Goal: Task Accomplishment & Management: Use online tool/utility

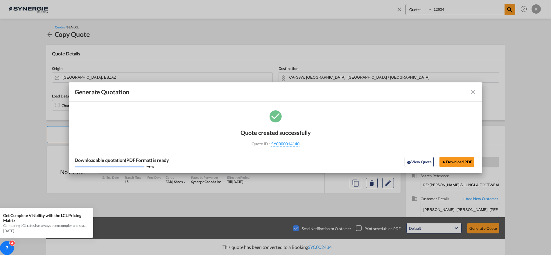
select select "Quotes"
click at [474, 91] on md-icon "icon-close fg-AAA8AD cursor m-0" at bounding box center [472, 92] width 7 height 7
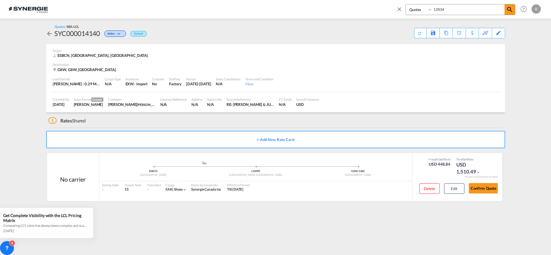
click at [397, 11] on md-icon "icon-close" at bounding box center [399, 9] width 6 height 6
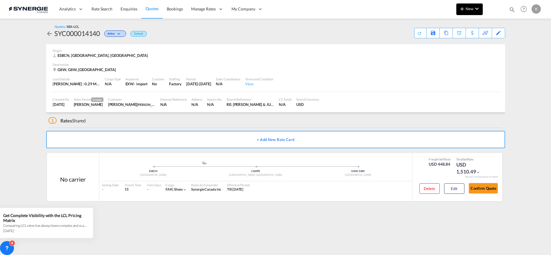
click at [471, 12] on button "New" at bounding box center [469, 9] width 26 height 12
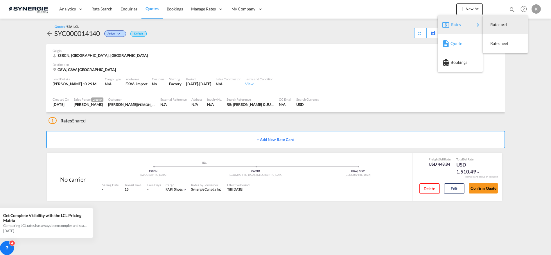
click at [453, 47] on span "Quote" at bounding box center [454, 44] width 6 height 12
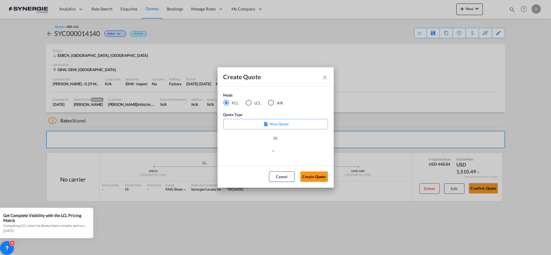
click at [247, 105] on div "LCL" at bounding box center [249, 103] width 6 height 6
click at [240, 152] on md-select "Select template New DAP Import LCL [PERSON_NAME] | [DATE] [GEOGRAPHIC_DATA] LCL…" at bounding box center [275, 153] width 105 height 12
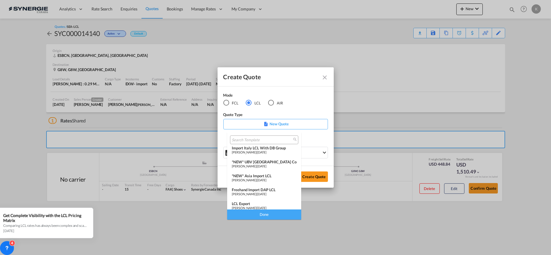
scroll to position [59, 0]
click at [256, 178] on span "[PERSON_NAME]" at bounding box center [244, 180] width 24 height 4
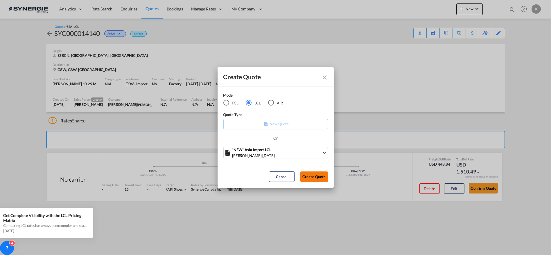
click at [313, 178] on button "Create Quote" at bounding box center [314, 177] width 28 height 10
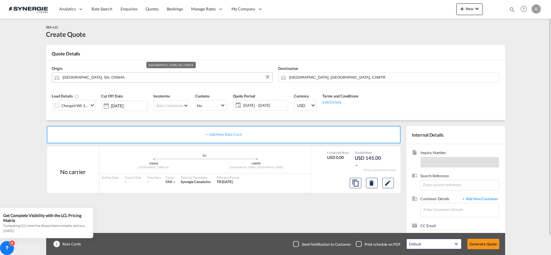
click at [114, 79] on input "[GEOGRAPHIC_DATA], SH, CNSHA" at bounding box center [166, 77] width 207 height 10
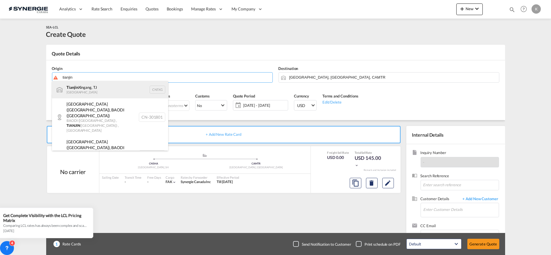
click at [94, 91] on div "Tianjin Xingang, TJ China CNTXG" at bounding box center [110, 89] width 116 height 17
type input "Tianjin Xingang, TJ, CNTXG"
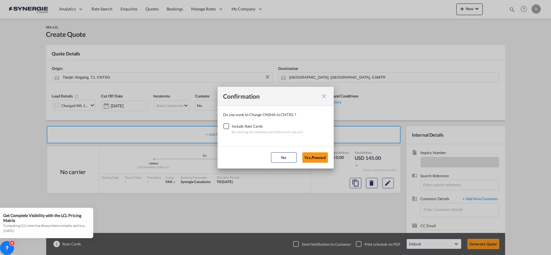
click at [225, 125] on div "Checkbox No Ink" at bounding box center [226, 126] width 6 height 6
click at [317, 155] on button "Yes,Proceed" at bounding box center [315, 158] width 26 height 10
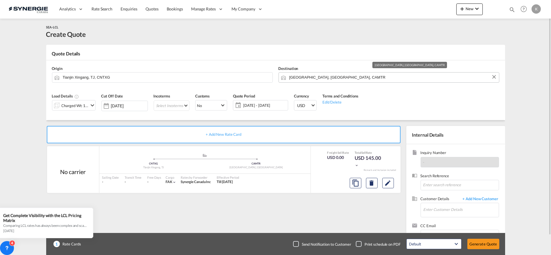
click at [310, 81] on md-autocomplete "[GEOGRAPHIC_DATA], [GEOGRAPHIC_DATA], CAMTR" at bounding box center [392, 77] width 207 height 10
click at [311, 78] on input "[GEOGRAPHIC_DATA], [GEOGRAPHIC_DATA], CAMTR" at bounding box center [392, 77] width 207 height 10
click at [321, 78] on input "[GEOGRAPHIC_DATA], [GEOGRAPHIC_DATA], CAMTR" at bounding box center [392, 77] width 207 height 10
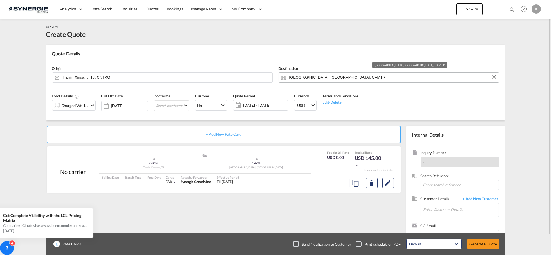
click at [321, 78] on input "[GEOGRAPHIC_DATA], [GEOGRAPHIC_DATA], CAMTR" at bounding box center [392, 77] width 207 height 10
paste input "Visalia"
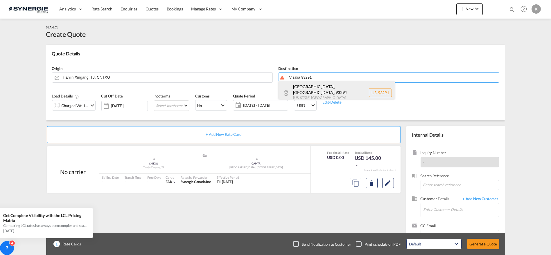
click at [315, 90] on div "[GEOGRAPHIC_DATA], [GEOGRAPHIC_DATA] , 93291 [US_STATE] [GEOGRAPHIC_DATA] [GEOG…" at bounding box center [337, 93] width 116 height 24
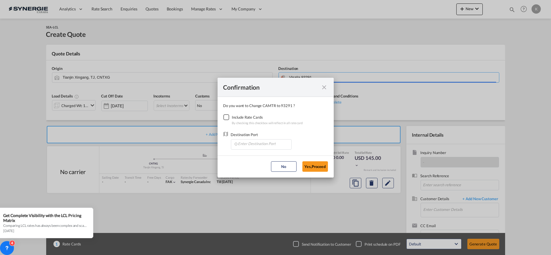
type input "US-93291, [GEOGRAPHIC_DATA], [GEOGRAPHIC_DATA], [US_STATE]"
click at [229, 118] on div "Checkbox No Ink" at bounding box center [226, 117] width 6 height 6
click at [242, 145] on input "Enter Destination Port" at bounding box center [263, 144] width 58 height 9
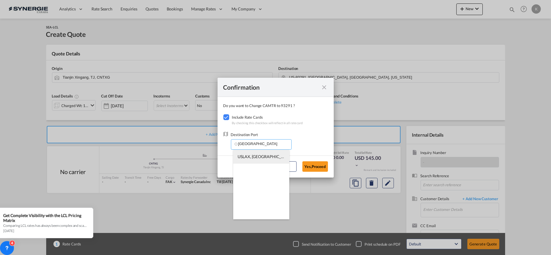
click at [263, 157] on span "USLAX, [GEOGRAPHIC_DATA], [GEOGRAPHIC_DATA], [GEOGRAPHIC_DATA], [GEOGRAPHIC_DAT…" at bounding box center [351, 156] width 226 height 5
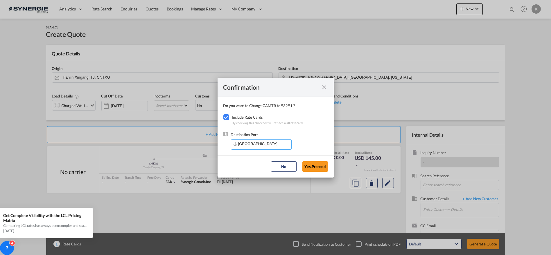
type input "USLAX, [GEOGRAPHIC_DATA], [GEOGRAPHIC_DATA], [GEOGRAPHIC_DATA], [GEOGRAPHIC_DAT…"
click at [308, 165] on button "Yes,Proceed" at bounding box center [315, 167] width 26 height 10
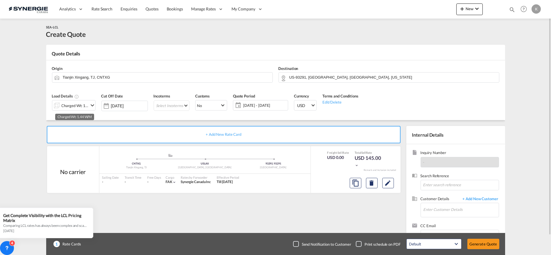
click at [71, 106] on div "Charged Wt: 1.44 W/M" at bounding box center [75, 106] width 27 height 8
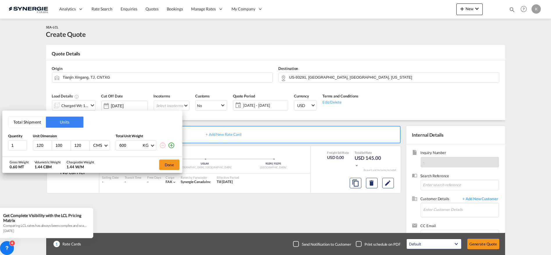
drag, startPoint x: 21, startPoint y: 117, endPoint x: 21, endPoint y: 128, distance: 10.7
click at [21, 117] on button "Total Shipment" at bounding box center [26, 122] width 37 height 11
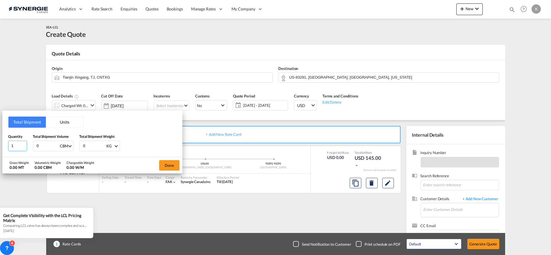
drag, startPoint x: 19, startPoint y: 144, endPoint x: 6, endPoint y: 145, distance: 12.3
click at [6, 145] on div "Total Shipment Units Quantity 1 Total Shipment Volume 0 CBM CBM CFT Total Shipm…" at bounding box center [92, 134] width 180 height 46
type input "9"
type input "6"
type input "6.2"
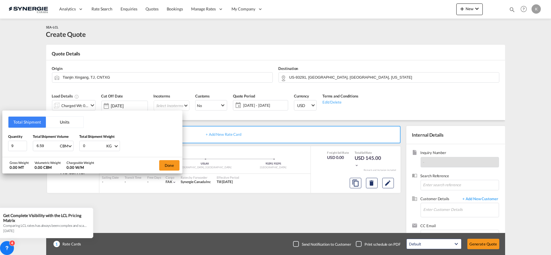
type input "6.59"
type input "6613"
click at [165, 165] on button "Done" at bounding box center [169, 165] width 20 height 10
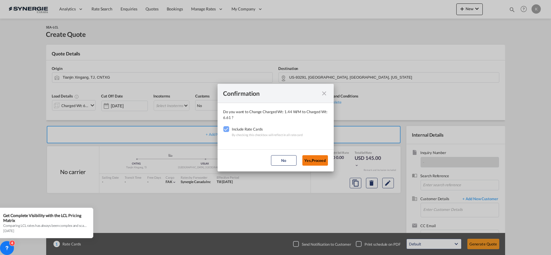
click at [320, 159] on button "Yes,Proceed" at bounding box center [315, 160] width 26 height 10
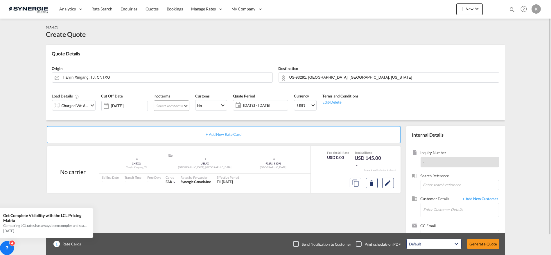
click at [176, 108] on md-select "Select Incoterms CFR - import Cost and Freight CPT - export Carrier Paid to DPU…" at bounding box center [172, 106] width 36 height 10
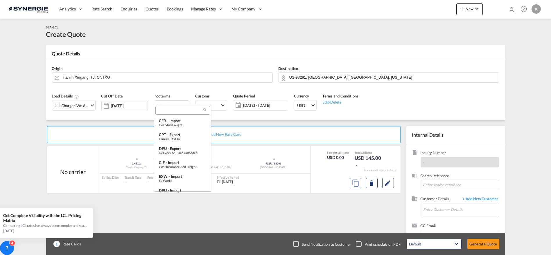
click at [177, 113] on div at bounding box center [182, 110] width 55 height 9
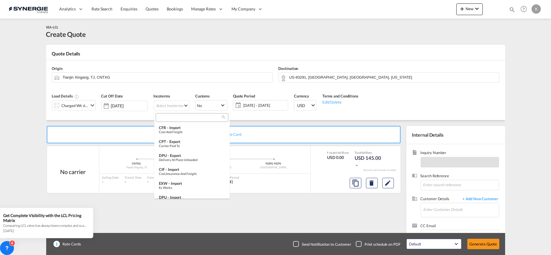
click at [178, 112] on md-select-header at bounding box center [192, 118] width 76 height 12
click at [176, 116] on input "search" at bounding box center [189, 117] width 64 height 5
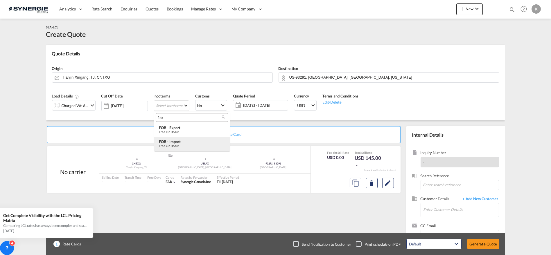
type input "fob"
click at [180, 144] on div "FOB - import" at bounding box center [192, 141] width 66 height 5
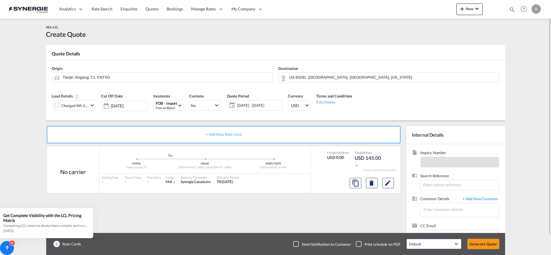
click at [257, 106] on span "[DATE] - [DATE]" at bounding box center [258, 105] width 43 height 5
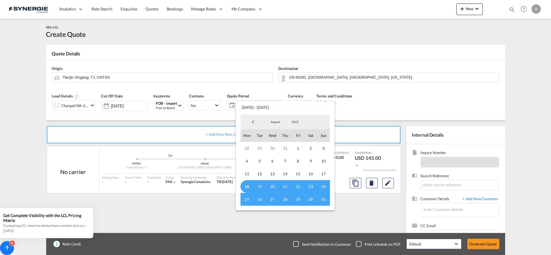
click at [250, 184] on span "18" at bounding box center [247, 186] width 13 height 13
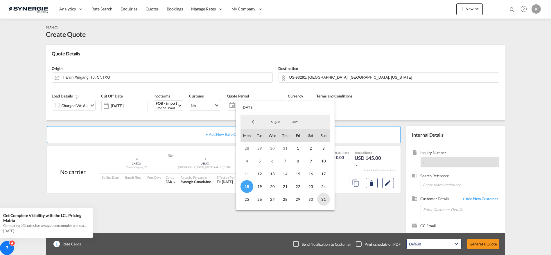
click at [327, 200] on span "31" at bounding box center [323, 199] width 13 height 13
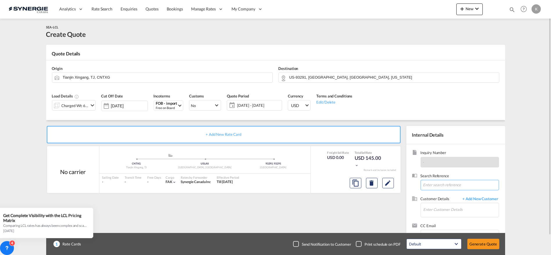
click at [453, 184] on input at bounding box center [460, 185] width 78 height 10
paste input "RE: New booking S : Hongguang Handan Cast Foundry Co.,Ltd. C : [PERSON_NAME] SY…"
type input "RE: New booking S : Hongguang Handan Cast Foundry Co.,Ltd. C : [PERSON_NAME] SY…"
click at [449, 211] on input "Enter Customer Details" at bounding box center [461, 209] width 75 height 13
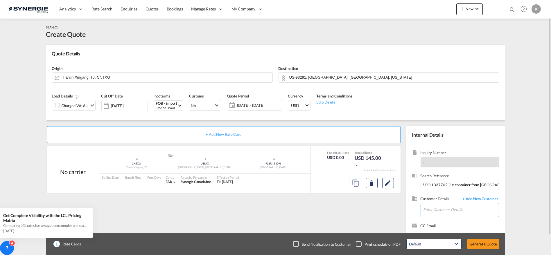
scroll to position [0, 0]
click at [439, 210] on input "bg grasp" at bounding box center [461, 209] width 75 height 13
type input "b"
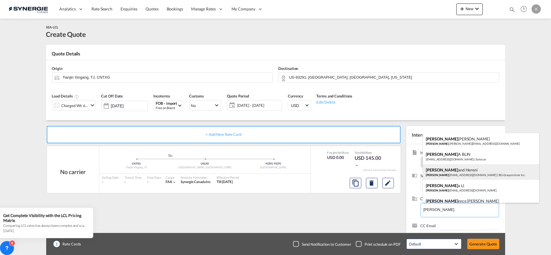
click at [465, 174] on div "[PERSON_NAME] and [PERSON_NAME] [EMAIL_ADDRESS][DOMAIN_NAME] | BG-Graspointner …" at bounding box center [481, 172] width 116 height 16
type input "BG-Graspointner Inc., Florand Hereni, [EMAIL_ADDRESS][DOMAIN_NAME]"
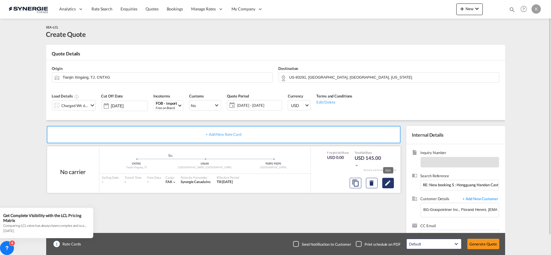
click at [385, 182] on md-icon "Edit" at bounding box center [388, 183] width 7 height 7
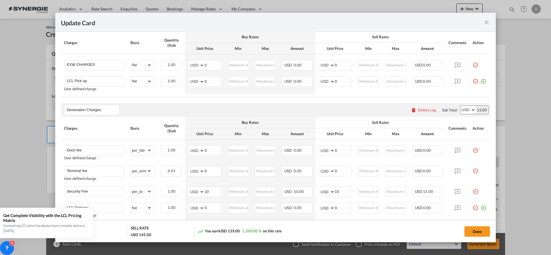
scroll to position [288, 0]
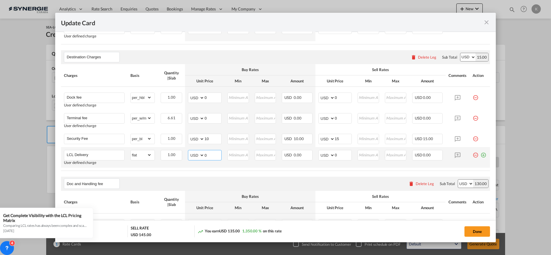
drag, startPoint x: 208, startPoint y: 154, endPoint x: 198, endPoint y: 154, distance: 10.2
click at [198, 154] on md-input-container "AED AFN ALL AMD ANG AOA ARS AUD AWG AZN BAM BBD BDT BGN BHD BIF BMD BND [PERSON…" at bounding box center [205, 155] width 34 height 10
type input "1000"
type input "1100"
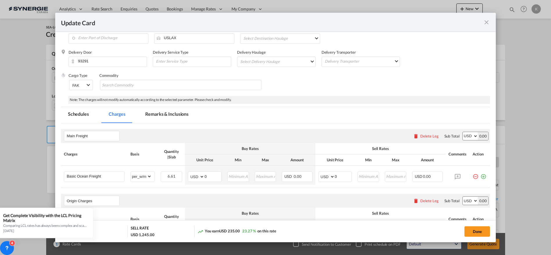
scroll to position [57, 0]
click at [170, 117] on md-tab-item "Remarks & Inclusions" at bounding box center [166, 116] width 57 height 16
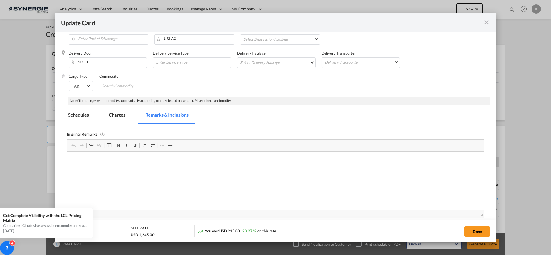
scroll to position [0, 0]
click at [102, 162] on p "Editor, editor40" at bounding box center [276, 160] width 406 height 6
click at [119, 111] on md-tab-item "Charges" at bounding box center [117, 116] width 31 height 16
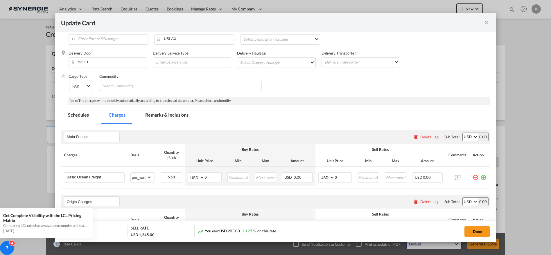
click at [120, 84] on input "Search Commodity" at bounding box center [128, 86] width 53 height 9
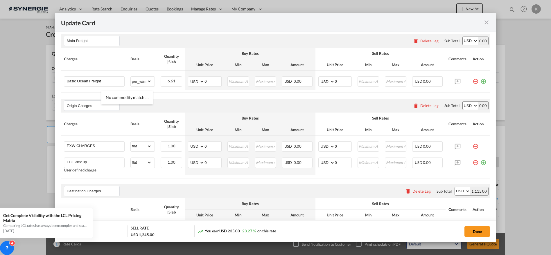
scroll to position [154, 0]
type input "Constructions material"
click at [197, 78] on md-input-container "AED AFN ALL AMD ANG AOA ARS AUD AWG AZN BAM BBD BDT BGN BHD BIF BMD BND [PERSON…" at bounding box center [205, 81] width 34 height 10
type input "-20"
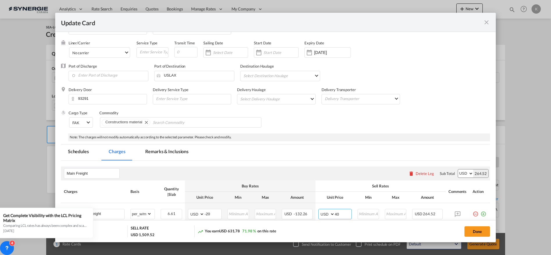
scroll to position [64, 0]
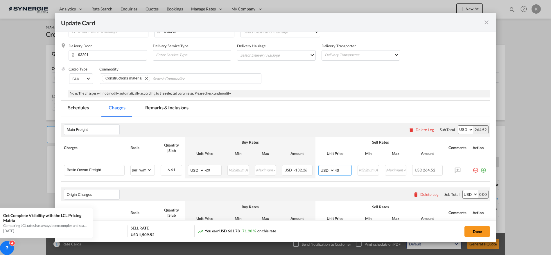
type input "40"
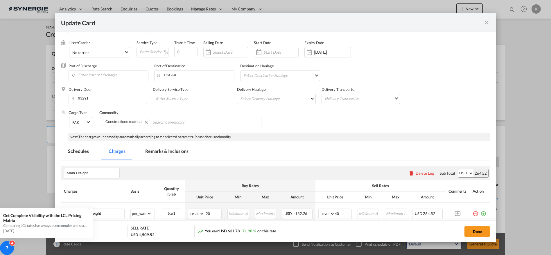
scroll to position [0, 0]
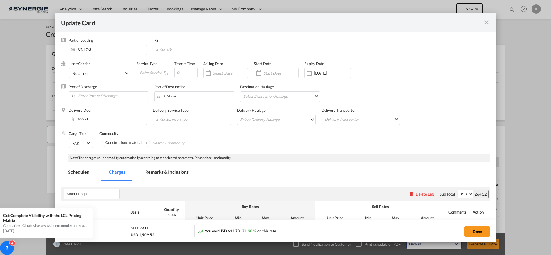
click at [193, 51] on input "Update Card Port ..." at bounding box center [193, 49] width 76 height 9
paste input "IA:[GEOGRAPHIC_DATA]"
type input "IA:[GEOGRAPHIC_DATA]"
click at [179, 71] on input "Update Card Port ..." at bounding box center [185, 73] width 23 height 10
click at [489, 85] on md-dialog-content "Port of Loading CNTXG T/S IA:[GEOGRAPHIC_DATA] Liner/Carrier No carrier 2HM LOG…" at bounding box center [275, 137] width 441 height 211
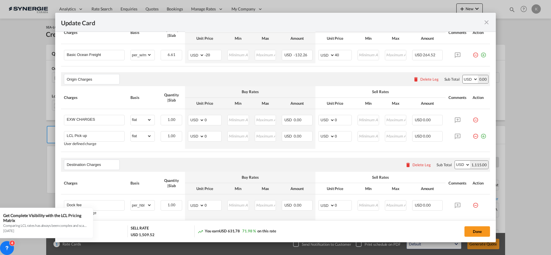
scroll to position [187, 0]
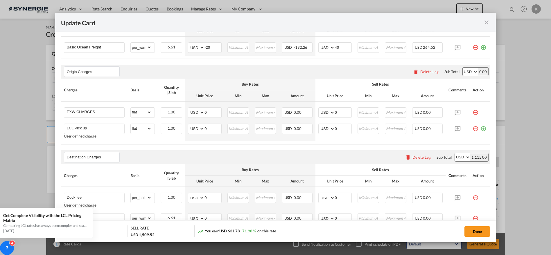
click at [428, 71] on div "Delete Leg" at bounding box center [429, 71] width 18 height 5
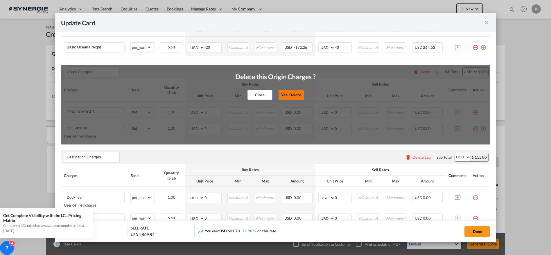
click at [286, 93] on button "Yes, Delete" at bounding box center [291, 95] width 26 height 10
type input "Destination Charges"
type input "Dock fee"
select select "per_hbl"
type input "Terminal fee"
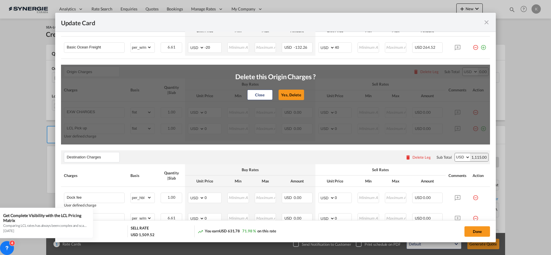
select select "per_w/m"
type input "Doc and Handling fee"
type input "E-manifest"
select select "per_bl"
type input "35"
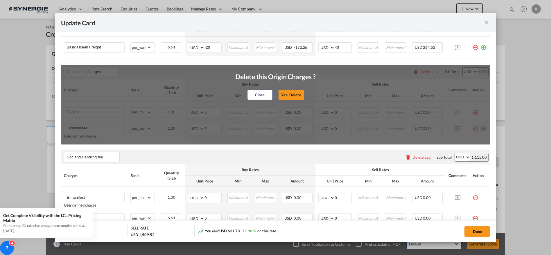
type input "Doc Fee"
select select "per_bl"
type input "30"
type input "Handling fee"
type input "0"
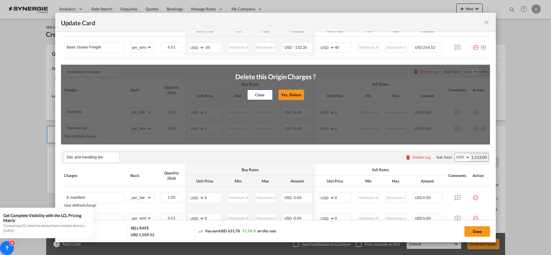
type input "65"
type input "ISF 5+2 - 85 USD if applicable"
select select "per_bl"
type input "0"
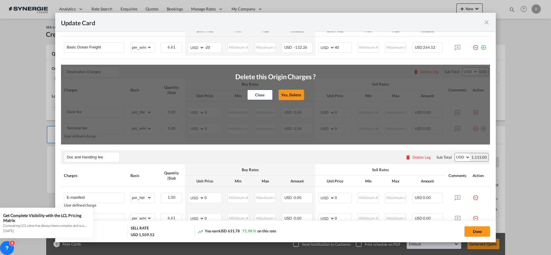
type input "Cargo Coverage"
type input "Cargo Coverage - Rate to be confirmed depending on commodity and value Min 50 U…"
select select "per_shipment"
type input "0"
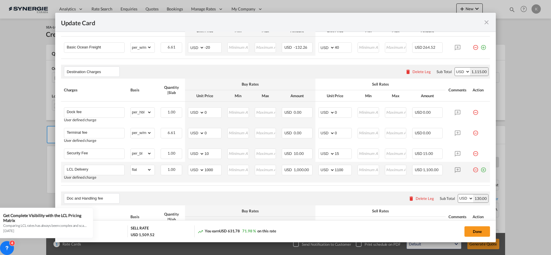
scroll to position [227, 0]
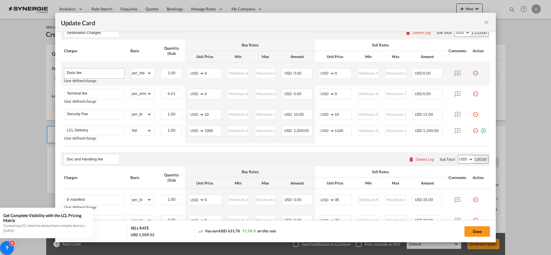
click at [78, 77] on div "Dock fee" at bounding box center [94, 73] width 61 height 10
click at [85, 73] on input "Dock fee" at bounding box center [96, 73] width 58 height 9
type input "Pier pass"
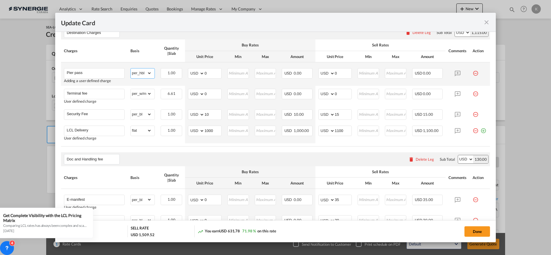
click at [144, 76] on select "gross_weight volumetric_weight per_shipment per_bl per_km per_hawb per_kg flat …" at bounding box center [141, 73] width 21 height 9
select select "per_w/m"
click at [131, 69] on select "gross_weight volumetric_weight per_shipment per_bl per_km per_hawb per_kg flat …" at bounding box center [141, 73] width 21 height 9
drag, startPoint x: 204, startPoint y: 72, endPoint x: 198, endPoint y: 73, distance: 6.1
click at [198, 73] on md-input-container "AED AFN ALL AMD ANG AOA ARS AUD AWG AZN BAM BBD BDT BGN BHD BIF BMD BND [PERSON…" at bounding box center [205, 73] width 34 height 10
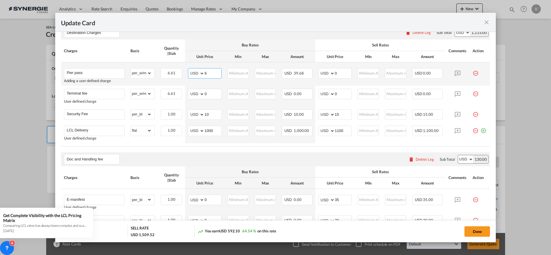
type input "6"
type input "7"
type input "11"
click at [229, 71] on input "Update Card Port ..." at bounding box center [238, 73] width 21 height 9
type input "10"
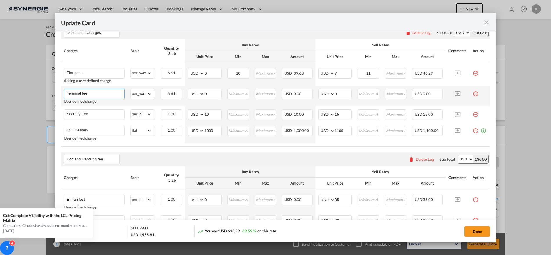
click at [99, 96] on input "Terminal fee" at bounding box center [96, 93] width 58 height 9
type input "Chassis Fee"
type input "4"
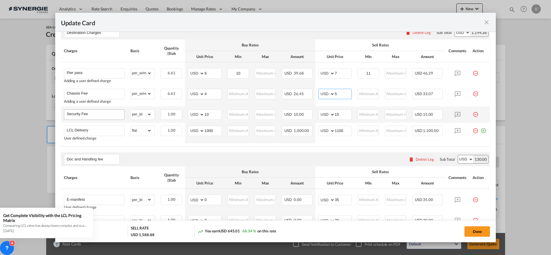
type input "5"
click at [90, 110] on input "Security Fee" at bounding box center [96, 114] width 58 height 9
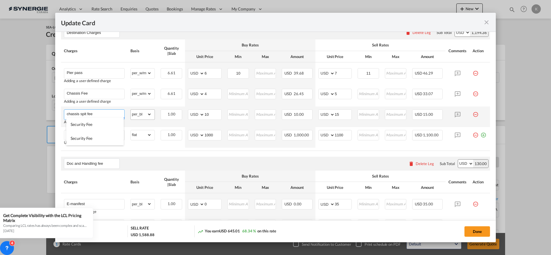
type input "chassis spit fee"
click at [137, 116] on select "gross_weight volumetric_weight per_shipment per_bl per_km per_hawb per_kg flat …" at bounding box center [141, 114] width 21 height 9
select select "per_cbm"
click at [131, 110] on select "gross_weight volumetric_weight per_shipment per_bl per_km per_hawb per_kg flat …" at bounding box center [141, 114] width 21 height 9
click at [192, 112] on md-input-container "AED AFN ALL AMD ANG AOA ARS AUD AWG AZN BAM BBD BDT BGN BHD BIF BMD BND [PERSON…" at bounding box center [205, 115] width 34 height 10
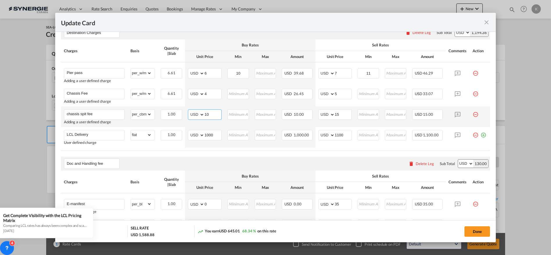
click at [200, 114] on md-input-container "AED AFN ALL AMD ANG AOA ARS AUD AWG AZN BAM BBD BDT BGN BHD BIF BMD BND [PERSON…" at bounding box center [205, 115] width 34 height 10
type input "5"
type input "6"
click at [87, 133] on input "LCL Delivery" at bounding box center [96, 134] width 58 height 9
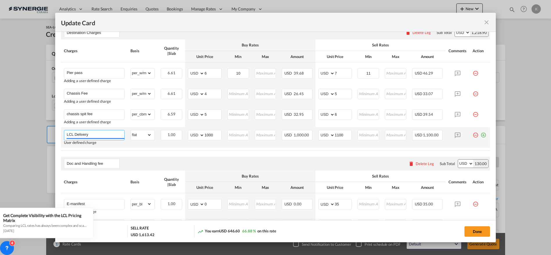
click at [87, 133] on input "LCL Delivery" at bounding box center [96, 134] width 58 height 9
click at [480, 133] on md-icon "icon-plus-circle-outline green-400-fg" at bounding box center [483, 133] width 6 height 6
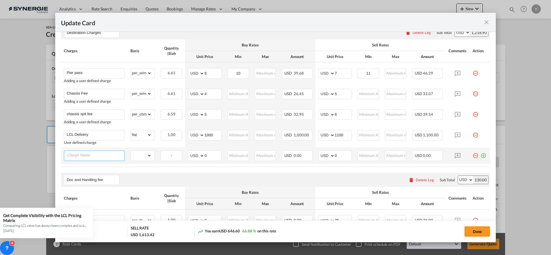
click at [92, 156] on input "Charge Name" at bounding box center [96, 155] width 58 height 9
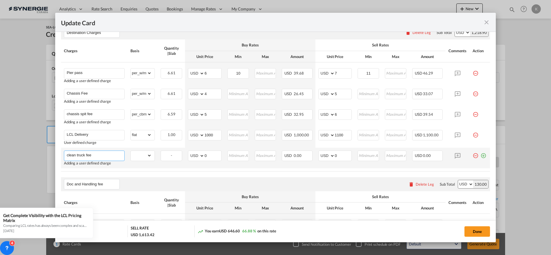
type input "clean truck fee"
click at [144, 155] on select "gross_weight volumetric_weight per_shipment per_bl per_km per_hawb per_kg flat …" at bounding box center [141, 155] width 21 height 9
select select "per_cbm"
click at [131, 151] on select "gross_weight volumetric_weight per_shipment per_bl per_km per_hawb per_kg flat …" at bounding box center [141, 155] width 21 height 9
click at [200, 154] on md-input-container "AED AFN ALL AMD ANG AOA ARS AUD AWG AZN BAM BBD BDT BGN BHD BIF BMD BND [PERSON…" at bounding box center [205, 156] width 34 height 10
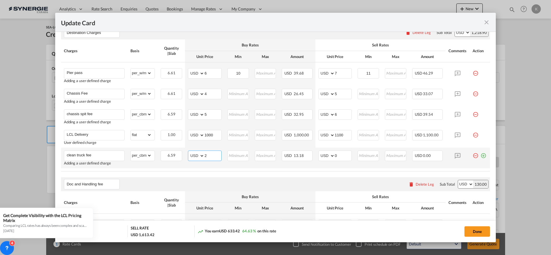
type input "2"
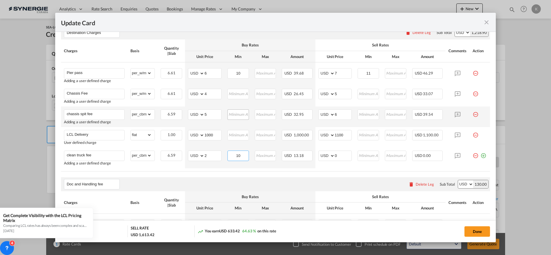
type input "10"
click at [240, 116] on input "Update Card Port ..." at bounding box center [238, 114] width 21 height 9
click at [238, 92] on input "Update Card Port ..." at bounding box center [238, 93] width 21 height 9
type input "10"
click at [233, 112] on input "Update Card Port ..." at bounding box center [238, 114] width 21 height 9
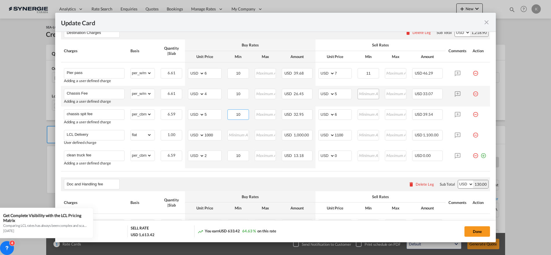
type input "10"
click at [361, 92] on input "Update Card Port ..." at bounding box center [368, 93] width 21 height 9
type input "11"
click at [365, 110] on input "Update Card Port ..." at bounding box center [368, 114] width 21 height 9
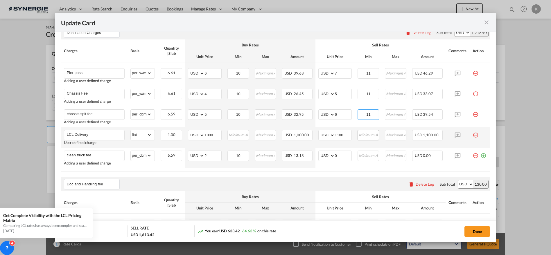
type input "11"
click at [364, 135] on input "Update Card Port ..." at bounding box center [368, 134] width 21 height 9
type input "1"
drag, startPoint x: 369, startPoint y: 133, endPoint x: 358, endPoint y: 134, distance: 10.8
click at [358, 134] on input "1" at bounding box center [368, 134] width 21 height 9
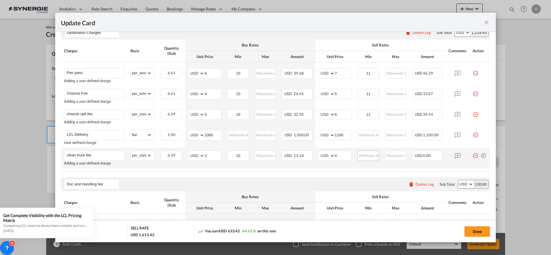
click at [362, 159] on md-input-container "Update Card Port ..." at bounding box center [368, 156] width 21 height 10
click at [362, 154] on input "Update Card Port ..." at bounding box center [368, 155] width 21 height 9
type input "11"
drag, startPoint x: 333, startPoint y: 158, endPoint x: 323, endPoint y: 159, distance: 10.8
click at [323, 159] on md-input-container "AED AFN ALL AMD ANG AOA ARS AUD AWG AZN BAM BBD BDT BGN BHD BIF BMD BND [PERSON…" at bounding box center [335, 156] width 34 height 10
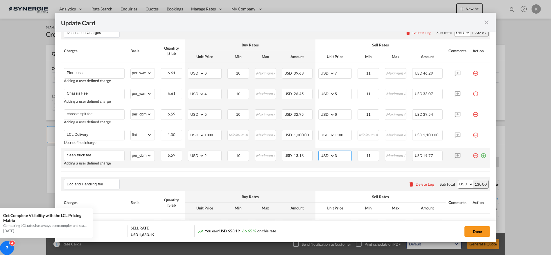
type input "3"
click at [480, 154] on md-icon "icon-plus-circle-outline green-400-fg" at bounding box center [483, 154] width 6 height 6
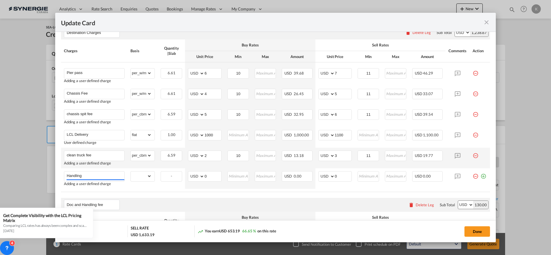
type input "Handling"
click at [141, 178] on select "gross_weight volumetric_weight per_shipment per_bl per_km per_hawb per_kg flat …" at bounding box center [141, 176] width 21 height 9
select select "per_shipment"
click at [131, 172] on select "gross_weight volumetric_weight per_shipment per_bl per_km per_hawb per_kg flat …" at bounding box center [141, 176] width 21 height 9
drag, startPoint x: 210, startPoint y: 176, endPoint x: 195, endPoint y: 177, distance: 14.9
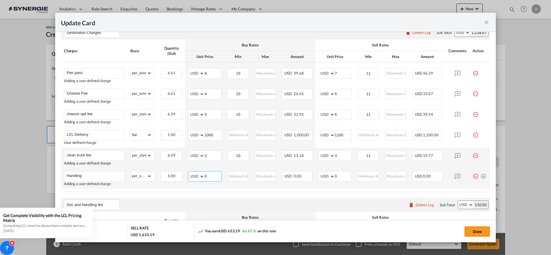
click at [195, 177] on md-input-container "AED AFN ALL AMD ANG AOA ARS AUD AWG AZN BAM BBD BDT BGN BHD BIF BMD BND [PERSON…" at bounding box center [205, 176] width 34 height 10
type input "65"
type input "72"
drag, startPoint x: 479, startPoint y: 175, endPoint x: 212, endPoint y: 182, distance: 266.5
click at [480, 175] on md-icon "icon-plus-circle-outline green-400-fg" at bounding box center [483, 174] width 6 height 6
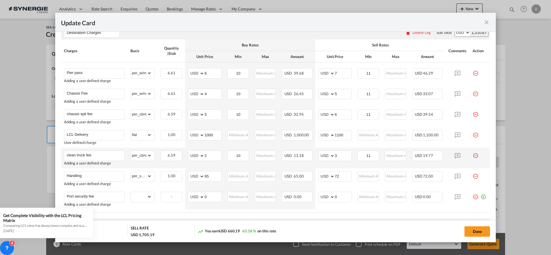
type input "Port security fee"
click at [137, 200] on select "gross_weight volumetric_weight per_shipment per_bl per_km per_hawb per_kg flat …" at bounding box center [141, 196] width 21 height 9
select select "per_bl"
click at [131, 192] on select "gross_weight volumetric_weight per_shipment per_bl per_km per_hawb per_kg flat …" at bounding box center [141, 196] width 21 height 9
drag, startPoint x: 193, startPoint y: 195, endPoint x: 189, endPoint y: 195, distance: 3.8
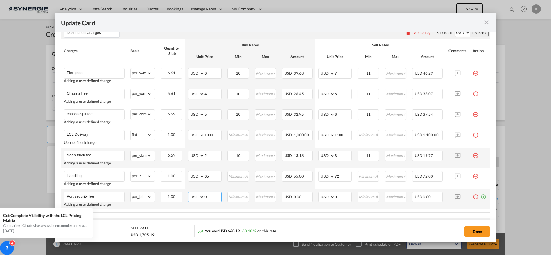
click at [190, 195] on md-input-container "AED AFN ALL AMD ANG AOA ARS AUD AWG AZN BAM BBD BDT BGN BHD BIF BMD BND [PERSON…" at bounding box center [205, 197] width 34 height 10
type input "25"
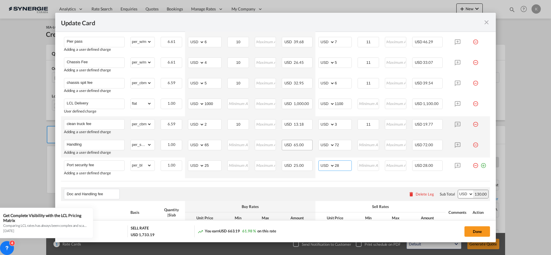
scroll to position [259, 0]
type input "28"
click at [480, 163] on md-icon "icon-plus-circle-outline green-400-fg" at bounding box center [483, 163] width 6 height 6
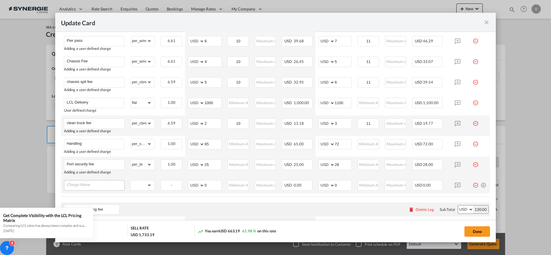
click at [101, 184] on input "Charge Name" at bounding box center [96, 185] width 58 height 9
type input "IT fee"
click at [140, 185] on select "gross_weight volumetric_weight per_shipment per_bl per_km per_hawb per_kg flat …" at bounding box center [141, 185] width 21 height 9
select select "per_bl"
click at [131, 181] on select "gross_weight volumetric_weight per_shipment per_bl per_km per_hawb per_kg flat …" at bounding box center [141, 185] width 21 height 9
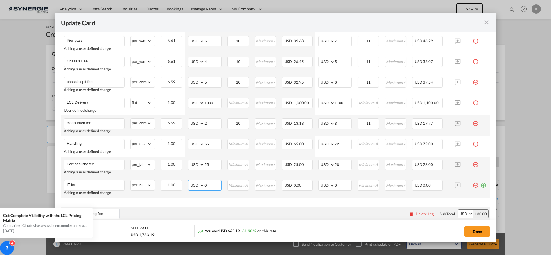
click at [201, 183] on md-input-container "AED AFN ALL AMD ANG AOA ARS AUD AWG AZN BAM BBD BDT BGN BHD BIF BMD BND [PERSON…" at bounding box center [205, 185] width 34 height 10
type input "30"
type input "33"
click at [480, 185] on md-icon "icon-plus-circle-outline green-400-fg" at bounding box center [483, 183] width 6 height 6
type input "stripping fee"
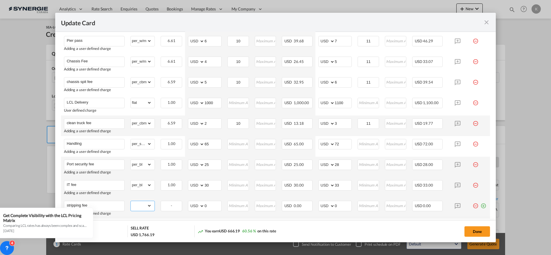
click at [144, 205] on select "gross_weight volumetric_weight per_shipment per_bl per_km per_hawb per_kg flat …" at bounding box center [141, 205] width 21 height 9
select select "per_cbm"
click at [131, 201] on select "gross_weight volumetric_weight per_shipment per_bl per_km per_hawb per_kg flat …" at bounding box center [141, 205] width 21 height 9
drag, startPoint x: 207, startPoint y: 206, endPoint x: 196, endPoint y: 205, distance: 11.1
click at [196, 205] on md-input-container "AED AFN ALL AMD ANG AOA ARS AUD AWG AZN BAM BBD BDT BGN BHD BIF BMD BND [PERSON…" at bounding box center [205, 206] width 34 height 10
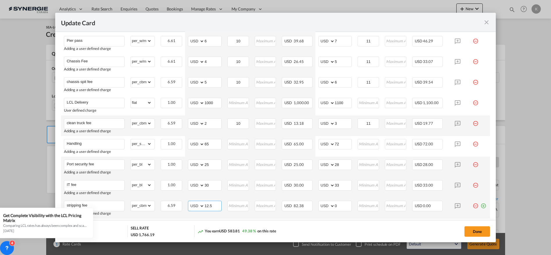
type input "12.5"
type input "14"
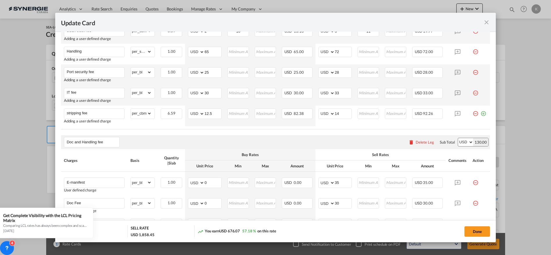
scroll to position [356, 0]
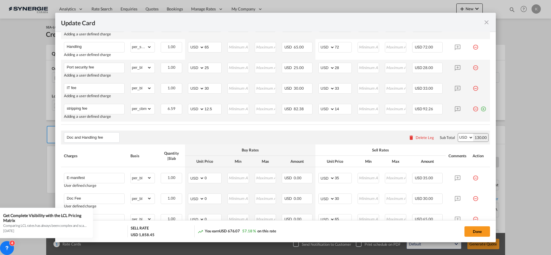
click at [480, 108] on md-icon "icon-plus-circle-outline green-400-fg" at bounding box center [483, 107] width 6 height 6
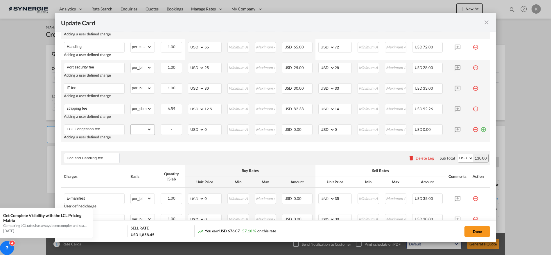
type input "LCL Congestion fee"
click at [136, 130] on select "gross_weight volumetric_weight per_shipment per_bl per_km per_hawb per_kg flat …" at bounding box center [141, 129] width 21 height 9
select select "per_cbm"
click at [131, 125] on select "gross_weight volumetric_weight per_shipment per_bl per_km per_hawb per_kg flat …" at bounding box center [141, 129] width 21 height 9
drag, startPoint x: 208, startPoint y: 128, endPoint x: 195, endPoint y: 128, distance: 13.1
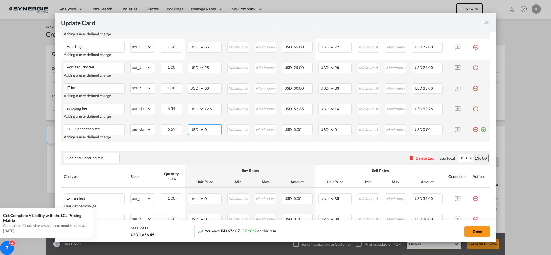
click at [193, 128] on md-input-container "AED AFN ALL AMD ANG AOA ARS AUD AWG AZN BAM BBD BDT BGN BHD BIF BMD BND [PERSON…" at bounding box center [205, 130] width 34 height 10
type input "10"
type input "11"
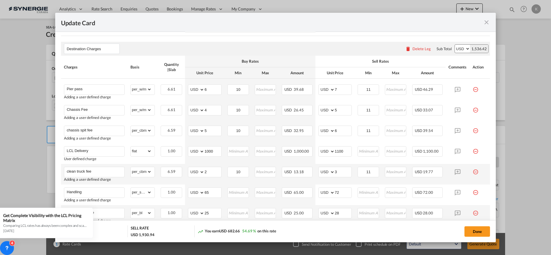
scroll to position [200, 0]
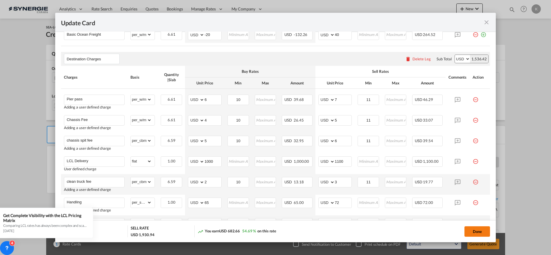
click at [476, 233] on button "Done" at bounding box center [478, 232] width 26 height 10
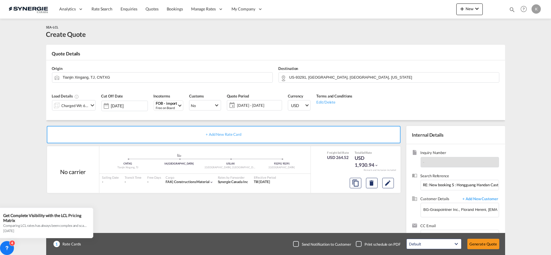
type input "[DATE]"
click at [295, 246] on div "Checkbox No Ink" at bounding box center [296, 244] width 6 height 6
click at [476, 241] on button "Generate Quote" at bounding box center [483, 244] width 32 height 10
